Goal: Information Seeking & Learning: Learn about a topic

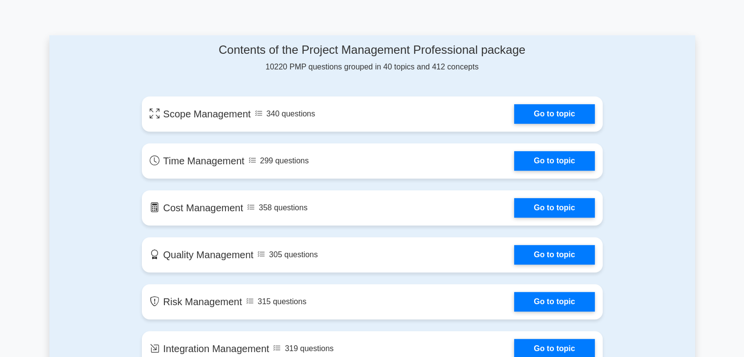
scroll to position [485, 0]
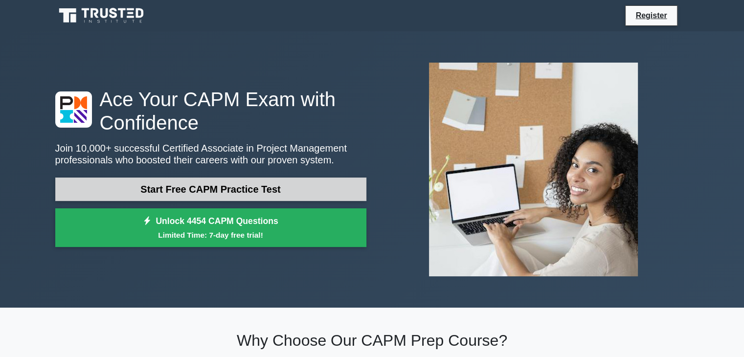
click at [213, 187] on link "Start Free CAPM Practice Test" at bounding box center [210, 188] width 311 height 23
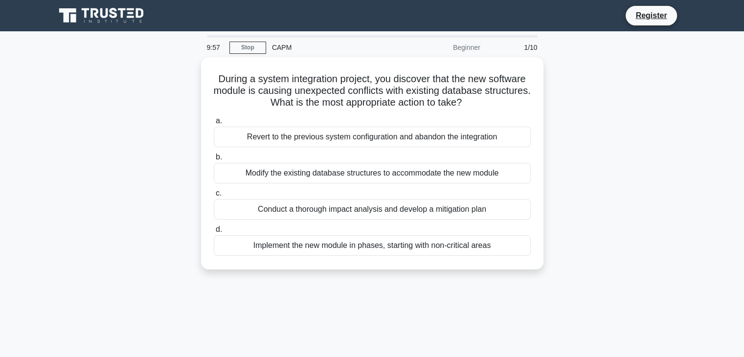
click at [278, 51] on div "CAPM" at bounding box center [333, 48] width 134 height 20
click at [278, 48] on div "CAPM" at bounding box center [333, 48] width 134 height 20
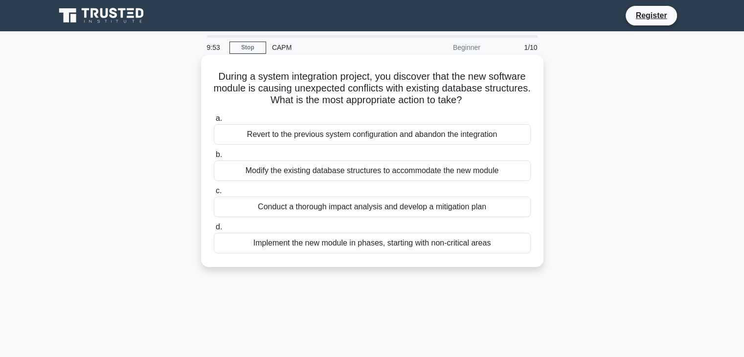
click at [215, 103] on h5 "During a system integration project, you discover that the new software module …" at bounding box center [372, 88] width 319 height 36
click at [352, 134] on div "Revert to the previous system configuration and abandon the integration" at bounding box center [372, 134] width 317 height 21
click at [214, 122] on input "a. Revert to the previous system configuration and abandon the integration" at bounding box center [214, 118] width 0 height 6
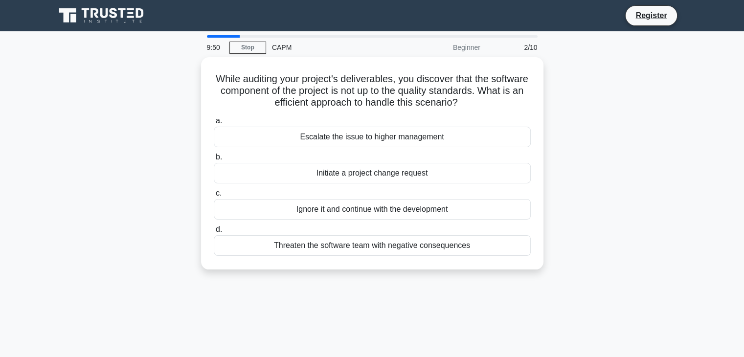
click at [352, 134] on div "Escalate the issue to higher management" at bounding box center [372, 137] width 317 height 21
click at [214, 124] on input "a. Escalate the issue to higher management" at bounding box center [214, 121] width 0 height 6
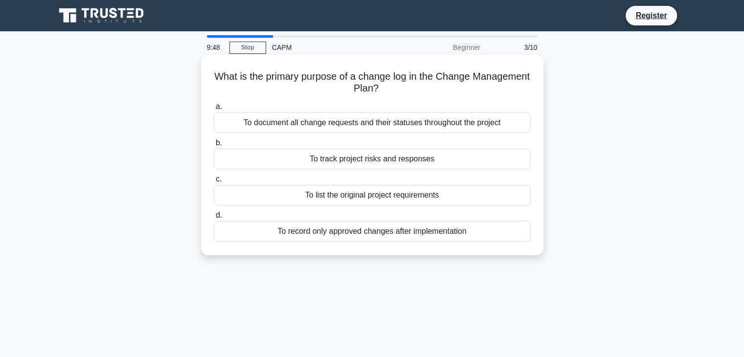
click at [352, 158] on div "To track project risks and responses" at bounding box center [372, 159] width 317 height 21
click at [214, 146] on input "b. To track project risks and responses" at bounding box center [214, 143] width 0 height 6
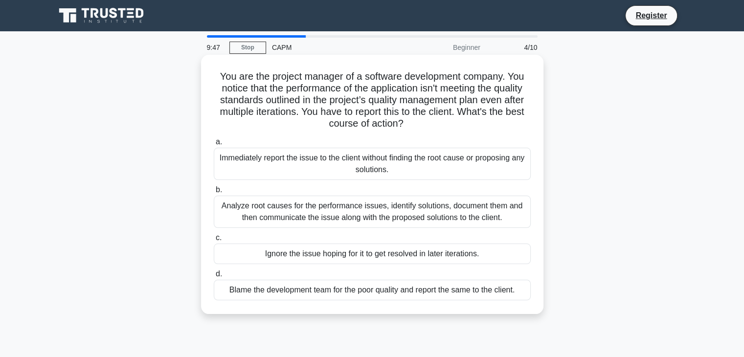
click at [354, 159] on div "Immediately report the issue to the client without finding the root cause or pr…" at bounding box center [372, 164] width 317 height 32
click at [214, 145] on input "a. Immediately report the issue to the client without finding the root cause or…" at bounding box center [214, 142] width 0 height 6
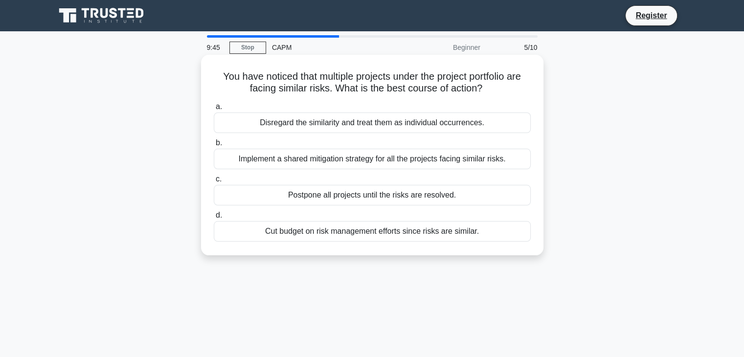
click at [374, 233] on div "Cut budget on risk management efforts since risks are similar." at bounding box center [372, 231] width 317 height 21
click at [214, 219] on input "d. Cut budget on risk management efforts since risks are similar." at bounding box center [214, 215] width 0 height 6
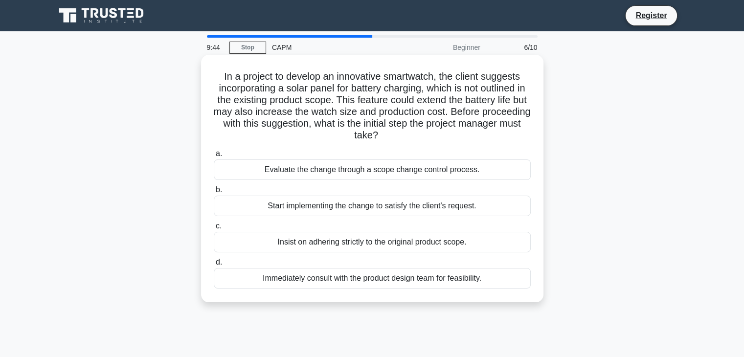
click at [386, 206] on div "Start implementing the change to satisfy the client's request." at bounding box center [372, 206] width 317 height 21
click at [214, 193] on input "b. Start implementing the change to satisfy the client's request." at bounding box center [214, 190] width 0 height 6
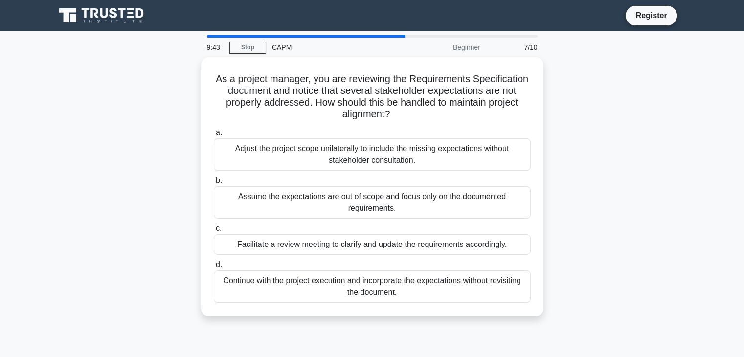
click at [386, 206] on div "Assume the expectations are out of scope and focus only on the documented requi…" at bounding box center [372, 202] width 317 height 32
click at [214, 184] on input "b. Assume the expectations are out of scope and focus only on the documented re…" at bounding box center [214, 180] width 0 height 6
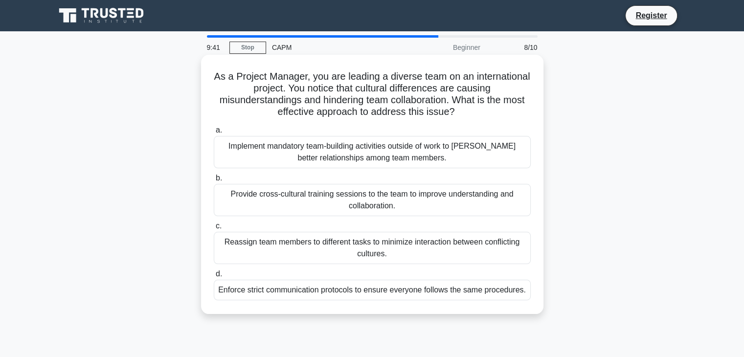
click at [404, 244] on div "Reassign team members to different tasks to minimize interaction between confli…" at bounding box center [372, 248] width 317 height 32
click at [214, 229] on input "c. Reassign team members to different tasks to minimize interaction between con…" at bounding box center [214, 226] width 0 height 6
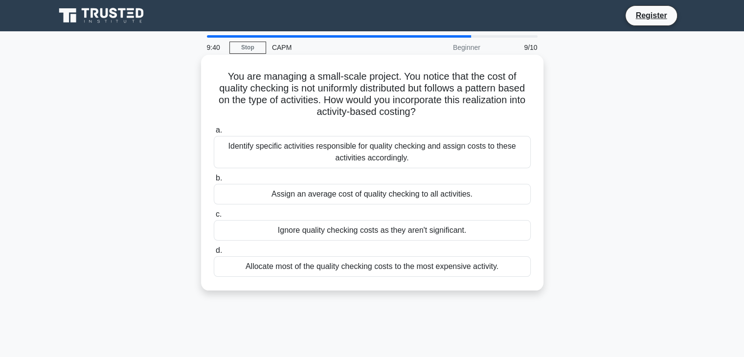
click at [417, 270] on div "Allocate most of the quality checking costs to the most expensive activity." at bounding box center [372, 266] width 317 height 21
click at [214, 254] on input "d. Allocate most of the quality checking costs to the most expensive activity." at bounding box center [214, 250] width 0 height 6
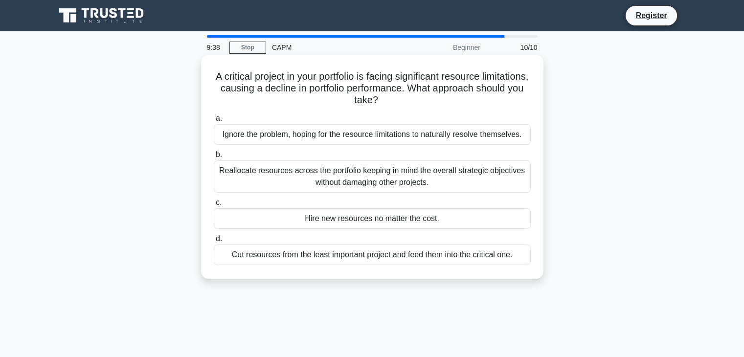
click at [416, 226] on div "Hire new resources no matter the cost." at bounding box center [372, 218] width 317 height 21
click at [214, 206] on input "c. Hire new resources no matter the cost." at bounding box center [214, 202] width 0 height 6
